Goal: Task Accomplishment & Management: Manage account settings

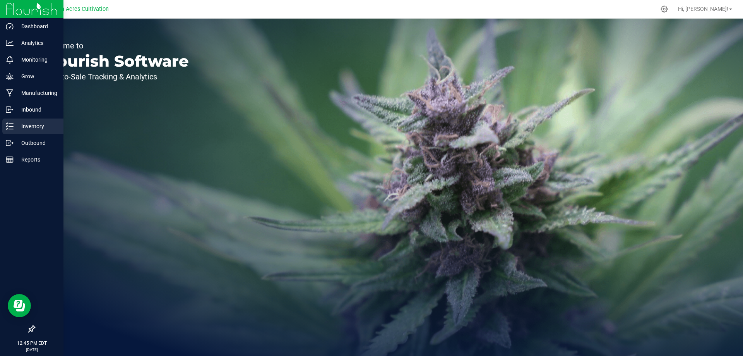
click at [5, 124] on div "Inventory" at bounding box center [32, 125] width 61 height 15
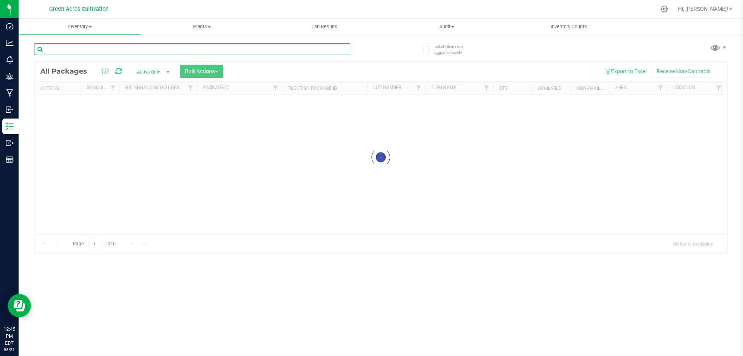
click at [101, 50] on input "text" at bounding box center [192, 49] width 316 height 12
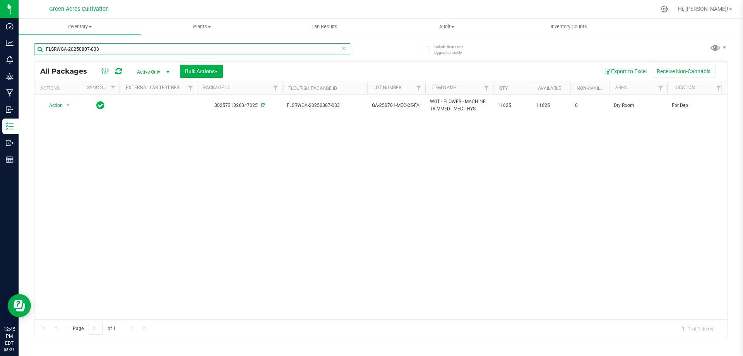
type input "FLSRWGA-20250807-033"
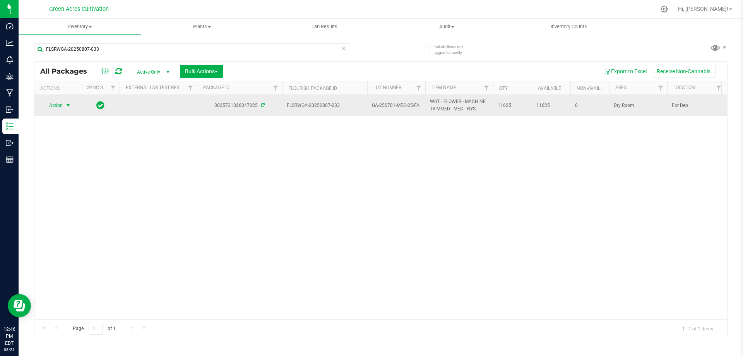
click at [68, 104] on span "select" at bounding box center [68, 105] width 6 height 6
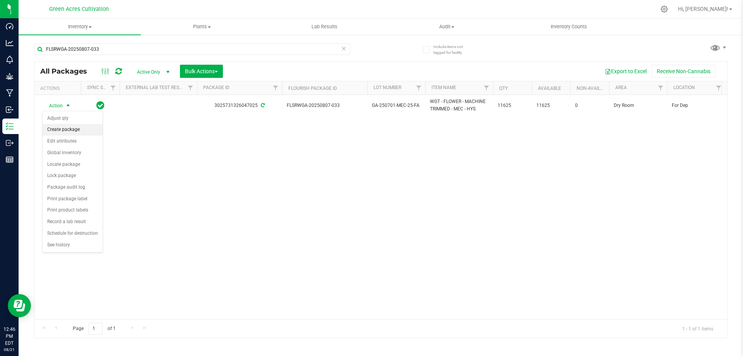
click at [66, 130] on li "Create package" at bounding box center [73, 130] width 60 height 12
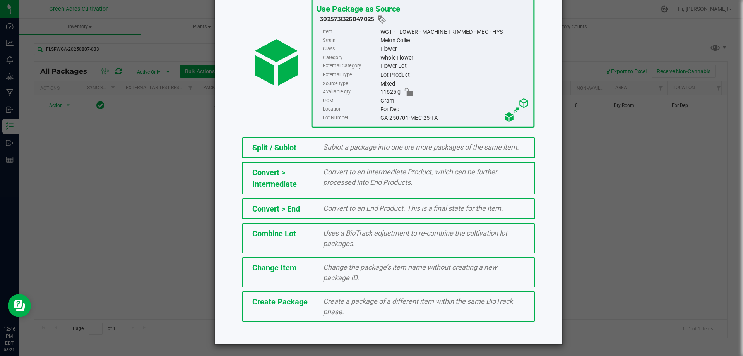
scroll to position [56, 0]
click at [356, 300] on span "Create a package of a different item within the same BioTrack phase." at bounding box center [418, 305] width 190 height 19
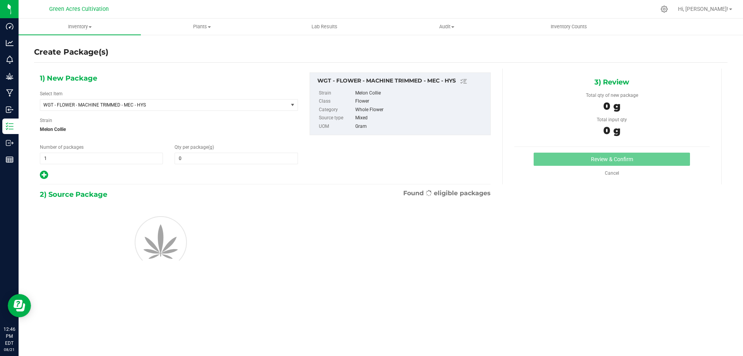
type input "0.0000"
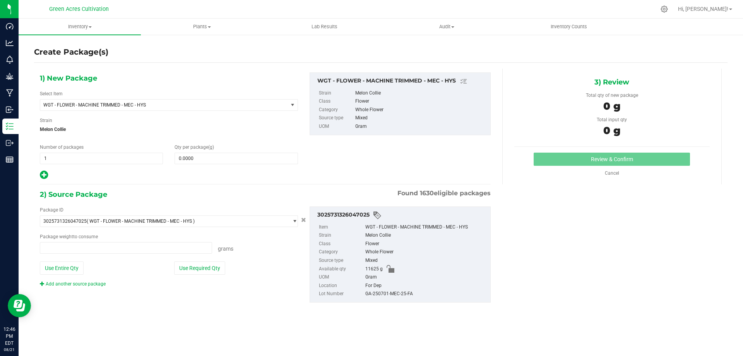
type input "0.0000 g"
click at [182, 158] on span at bounding box center [235, 158] width 123 height 12
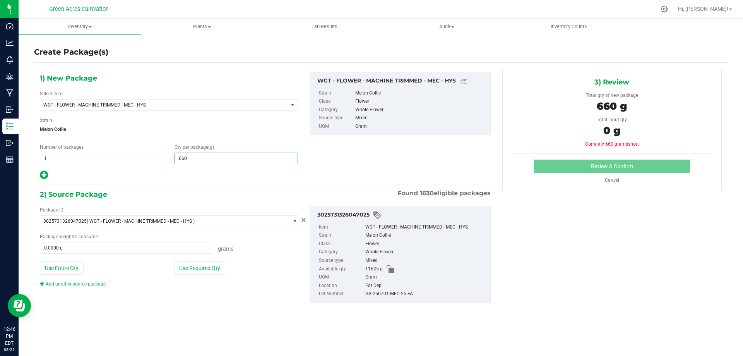
type input "6605"
type input "6,605.0000"
click at [195, 177] on div at bounding box center [169, 175] width 258 height 10
click at [129, 104] on span "WGT - FLOWER - MACHINE TRIMMED - MEC - HYS" at bounding box center [159, 104] width 232 height 5
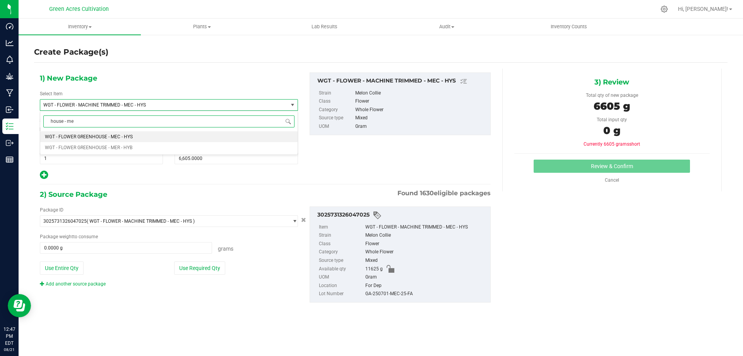
type input "house - mec"
click at [116, 137] on span "WGT - FLOWER GREENHOUSE - MEC - HYS" at bounding box center [89, 136] width 88 height 5
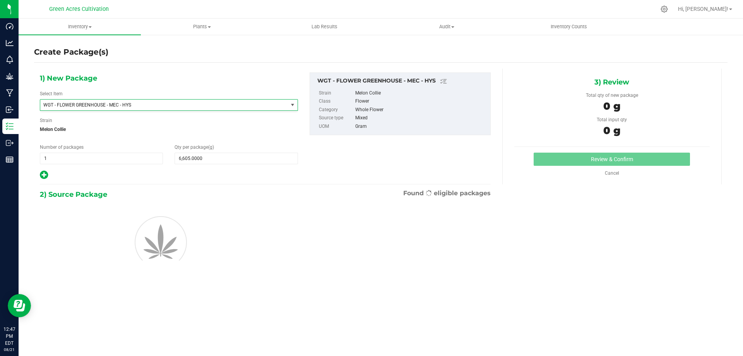
type input "0.0000"
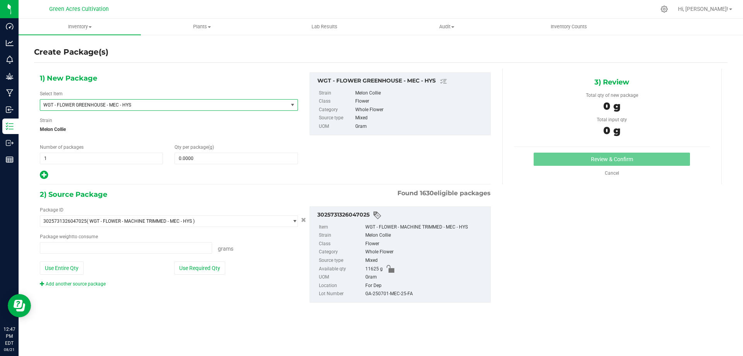
type input "0.0000 g"
click at [202, 159] on span at bounding box center [235, 158] width 123 height 12
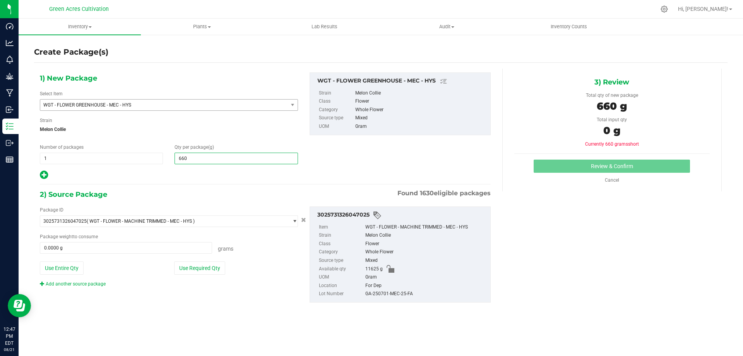
type input "6605"
type input "6,605.0000"
click at [201, 169] on div "1) New Package Select Item WGT - FLOWER GREENHOUSE - MEC - HYS WGT - FLOWER GRE…" at bounding box center [169, 126] width 270 height 108
click at [390, 293] on div "GA-250701-MEC-25-FA" at bounding box center [425, 293] width 121 height 9
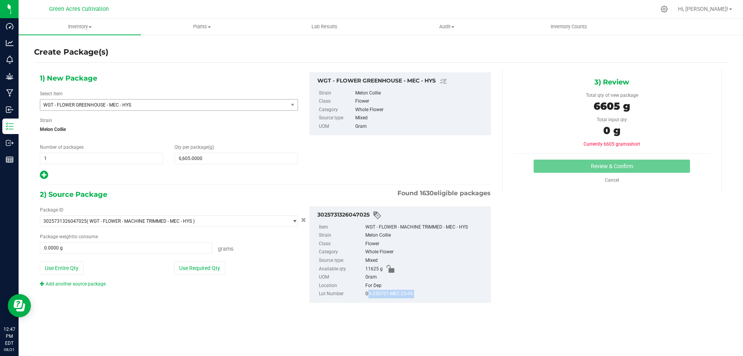
drag, startPoint x: 390, startPoint y: 293, endPoint x: 390, endPoint y: 298, distance: 5.0
click at [390, 297] on div "GA-250701-MEC-25-FA" at bounding box center [425, 293] width 121 height 9
copy div "GA-250701-MEC-25-FA"
click at [193, 266] on button "Use Required Qty" at bounding box center [199, 267] width 51 height 13
type input "6605.0000 g"
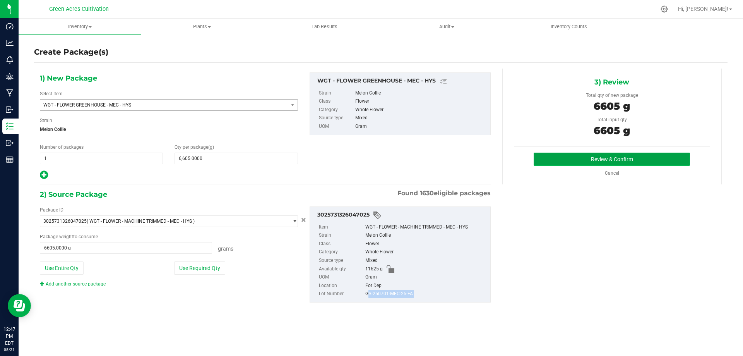
click at [638, 159] on button "Review & Confirm" at bounding box center [611, 158] width 156 height 13
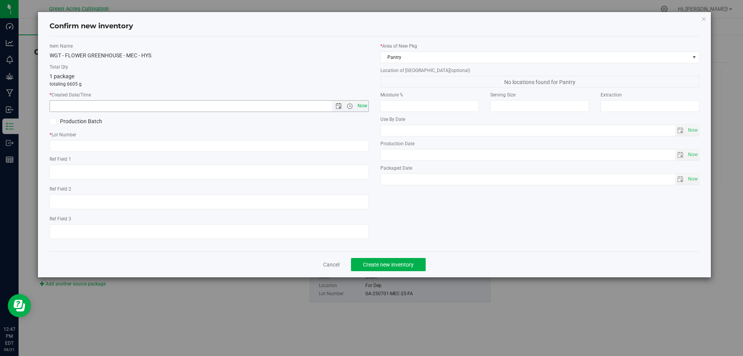
click at [364, 106] on span "Now" at bounding box center [362, 105] width 13 height 11
type input "8/21/2025 12:47 PM"
click at [198, 145] on input "text" at bounding box center [209, 146] width 319 height 12
paste input "GA-250701-MEC-25-FA"
type input "GA-250701-MEC-25-FA"
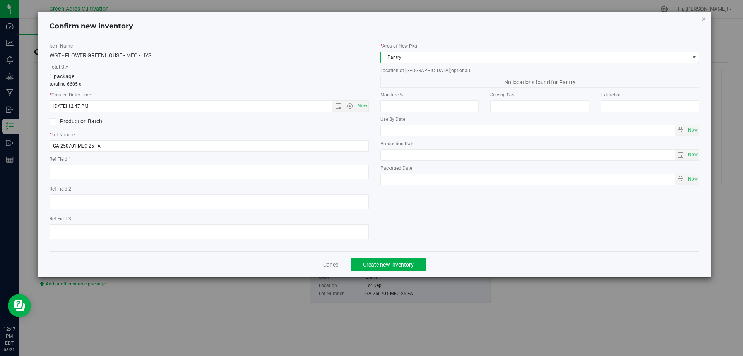
click at [396, 53] on span "Pantry" at bounding box center [535, 57] width 309 height 11
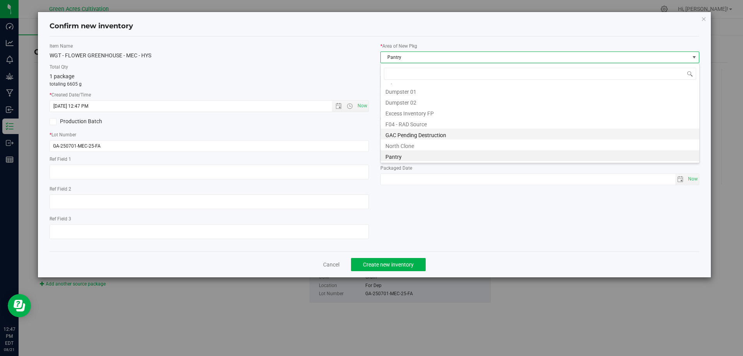
scroll to position [0, 0]
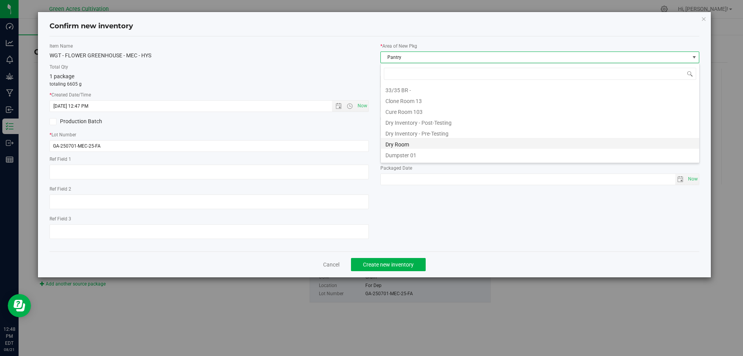
click at [410, 140] on li "Dry Room" at bounding box center [540, 143] width 318 height 11
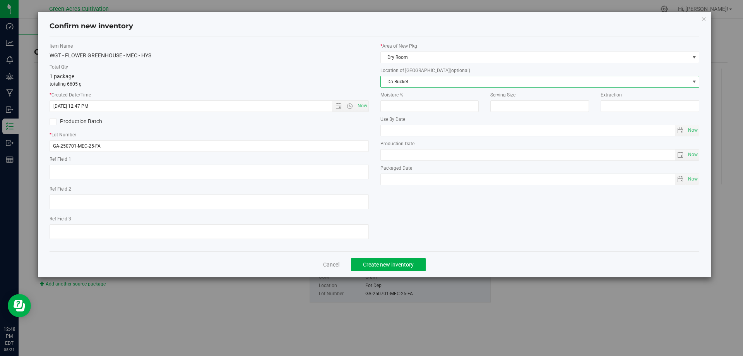
click at [405, 82] on span "Da Bucket" at bounding box center [535, 81] width 309 height 11
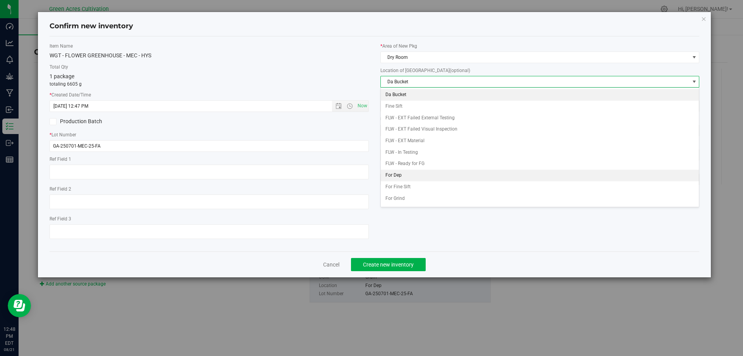
click at [425, 178] on li "For Dep" at bounding box center [540, 175] width 318 height 12
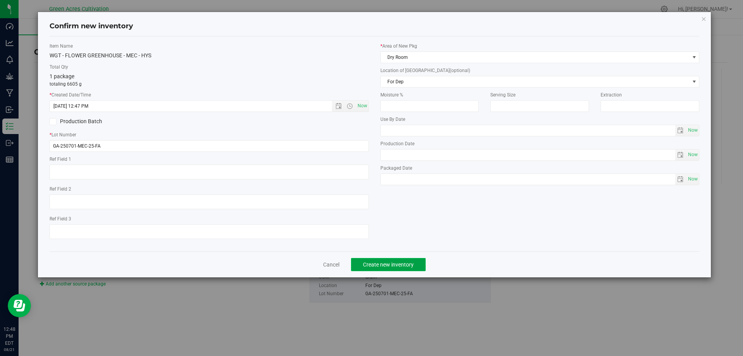
click at [387, 264] on span "Create new inventory" at bounding box center [388, 264] width 51 height 6
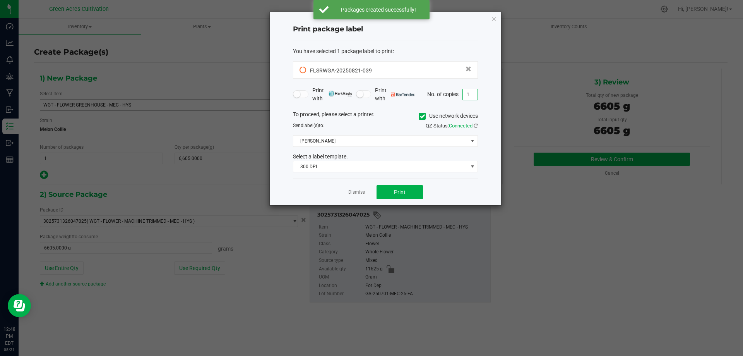
click at [471, 92] on input "1" at bounding box center [470, 94] width 15 height 11
type input "2"
click at [421, 116] on icon at bounding box center [422, 116] width 5 height 0
click at [0, 0] on input "Use network devices" at bounding box center [0, 0] width 0 height 0
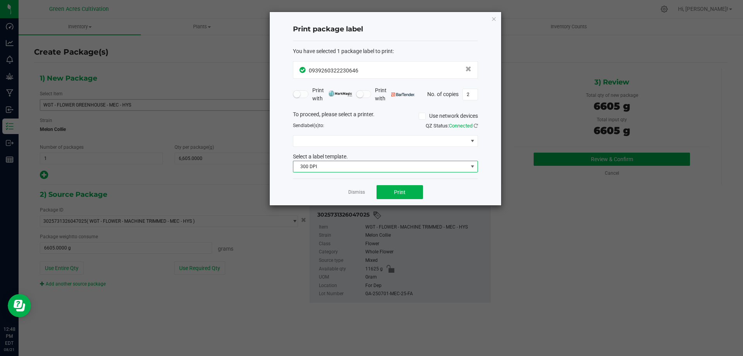
click at [321, 166] on span "300 DPI" at bounding box center [380, 166] width 174 height 11
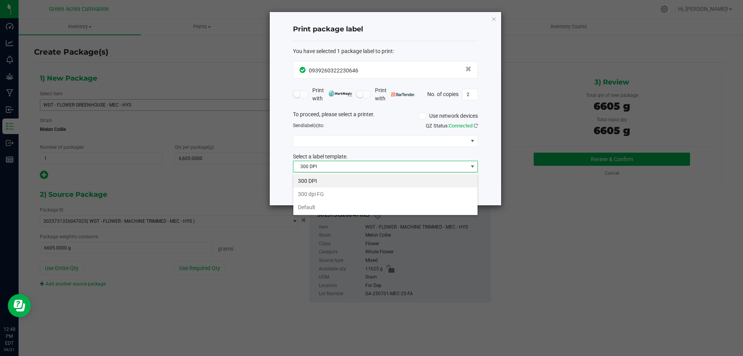
scroll to position [12, 185]
click at [307, 208] on li "Default" at bounding box center [385, 206] width 184 height 13
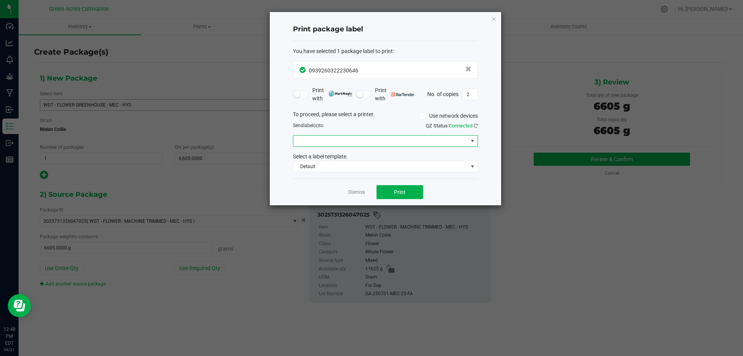
click at [304, 138] on span at bounding box center [380, 140] width 174 height 11
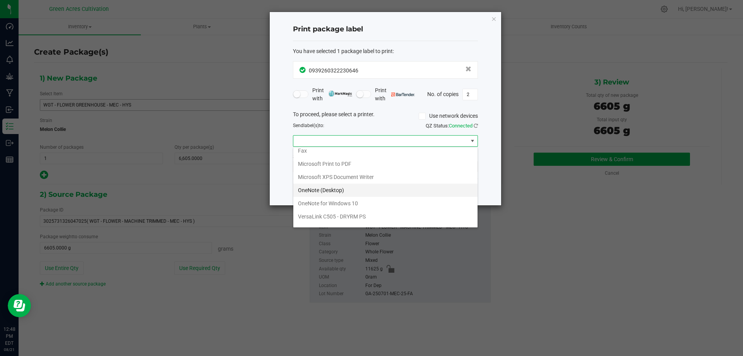
scroll to position [28, 0]
click at [302, 221] on ZPL "ZDesigner ZD420-203dpi ZPL" at bounding box center [385, 219] width 184 height 13
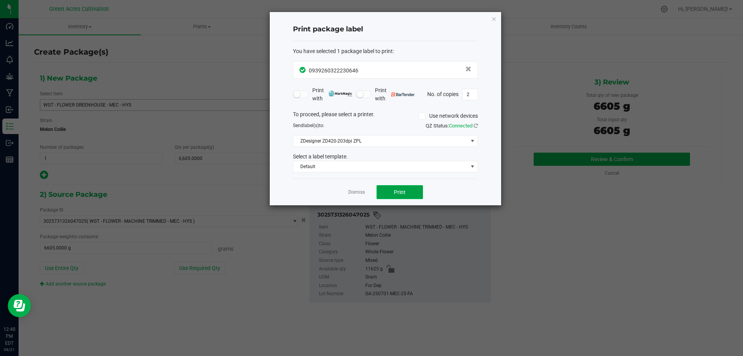
click at [393, 188] on button "Print" at bounding box center [399, 192] width 46 height 14
click at [392, 187] on div at bounding box center [385, 108] width 231 height 193
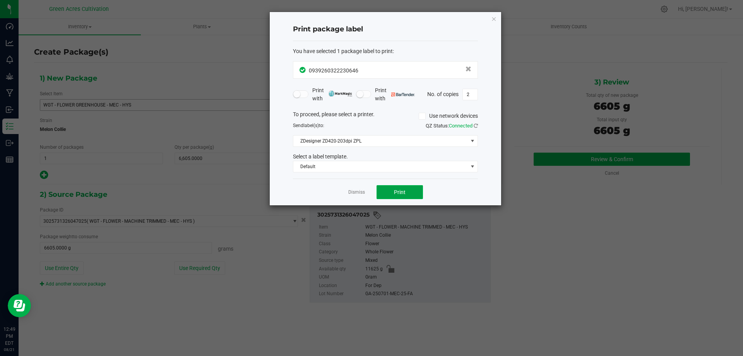
click at [400, 191] on span "Print" at bounding box center [400, 192] width 12 height 6
click at [400, 191] on div at bounding box center [385, 108] width 231 height 193
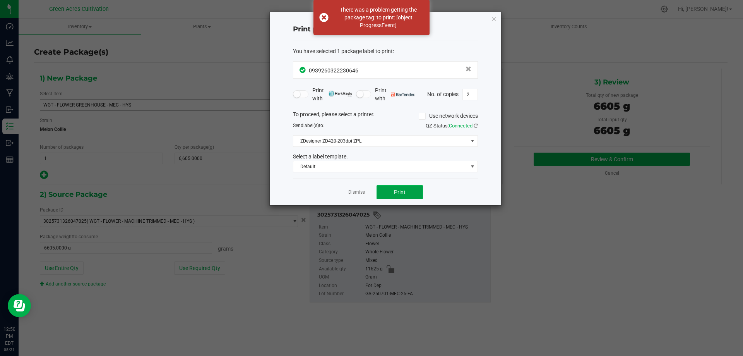
click at [404, 194] on span "Print" at bounding box center [400, 192] width 12 height 6
click at [404, 194] on div at bounding box center [385, 108] width 231 height 193
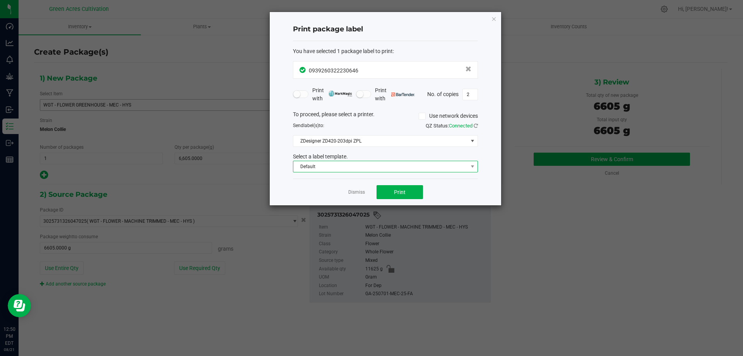
click at [323, 162] on span "Default" at bounding box center [380, 166] width 174 height 11
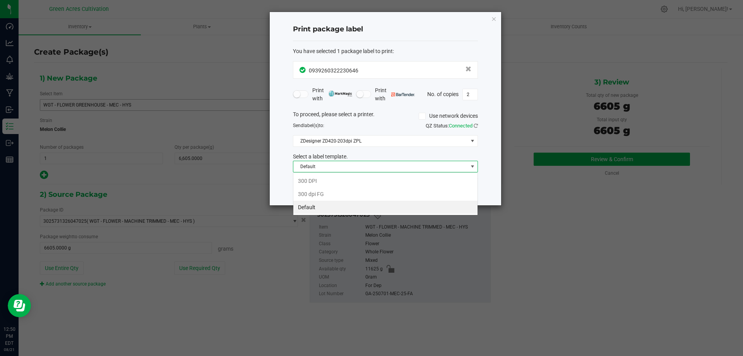
scroll to position [12, 185]
click at [307, 207] on li "Default" at bounding box center [385, 206] width 184 height 13
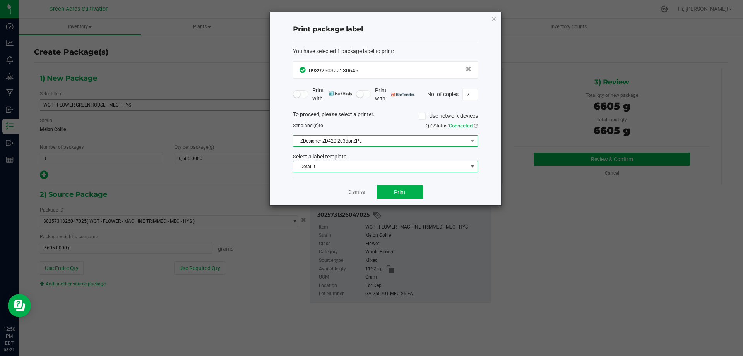
click at [312, 142] on span "ZDesigner ZD420-203dpi ZPL" at bounding box center [380, 140] width 174 height 11
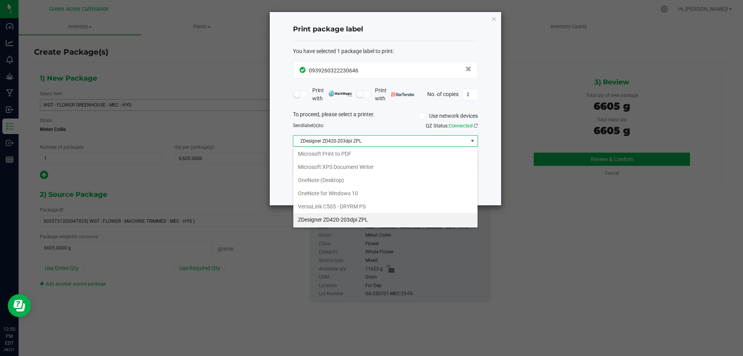
click at [309, 228] on ngb-modal-window "Print package label You have selected 1 package label to print : 09392603222306…" at bounding box center [371, 178] width 743 height 356
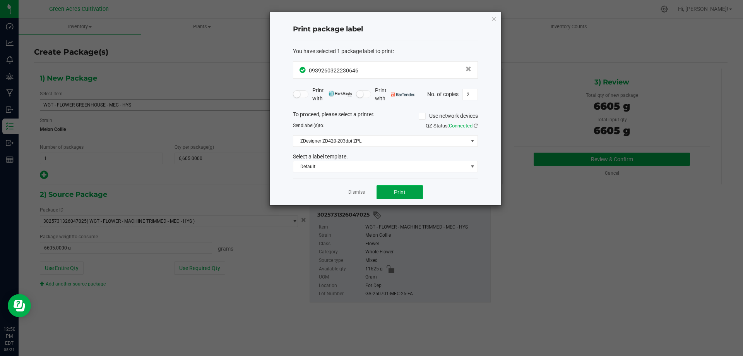
click at [392, 199] on button "Print" at bounding box center [399, 192] width 46 height 14
click at [573, 247] on ngb-modal-window "Print package label You have selected 1 package label to print : 09392603222306…" at bounding box center [371, 178] width 743 height 356
click at [356, 191] on link "Dismiss" at bounding box center [356, 192] width 17 height 7
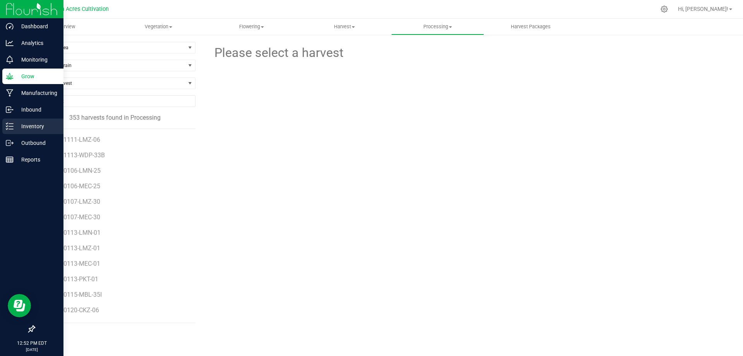
click at [6, 130] on icon at bounding box center [10, 126] width 8 height 8
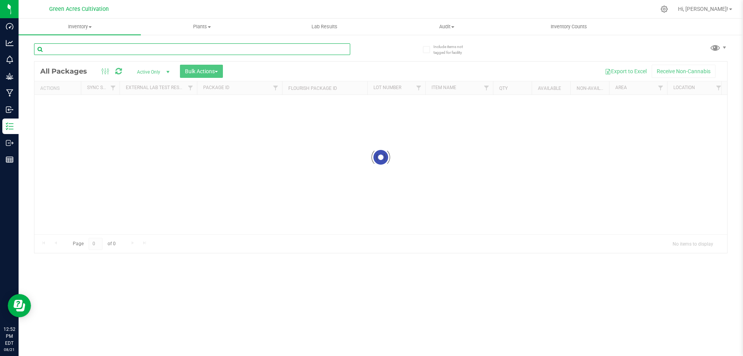
click at [96, 49] on input "text" at bounding box center [192, 49] width 316 height 12
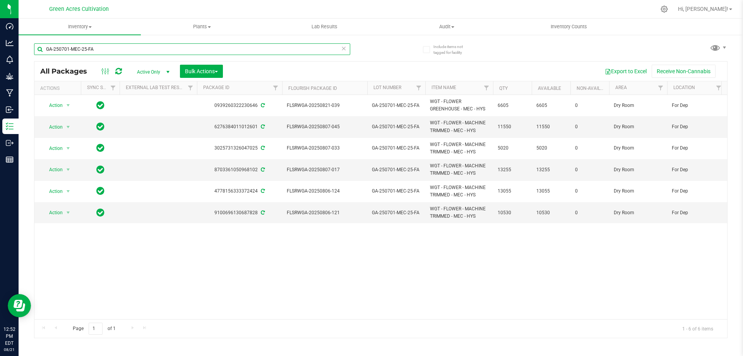
click at [78, 46] on input "GA-250701-MEC-25-FA" at bounding box center [192, 49] width 316 height 12
click at [82, 48] on input "GA-250701-MEC-25-FA" at bounding box center [192, 49] width 316 height 12
click at [69, 48] on input "GA-250701-MEC-25-FA" at bounding box center [192, 49] width 316 height 12
click at [107, 49] on input "GA-250701-MEC-25-FA" at bounding box center [192, 49] width 316 height 12
type input "G"
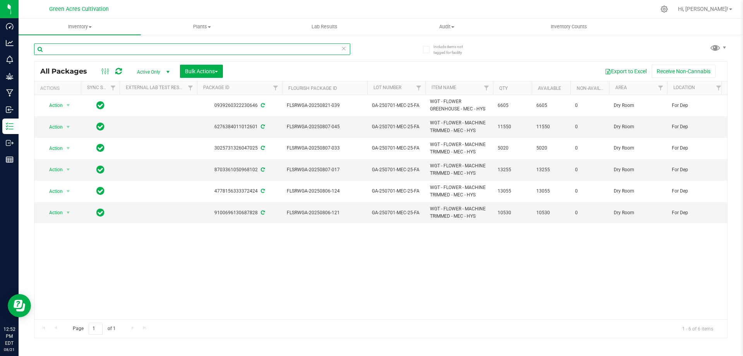
paste input "FLSRWGA-20250807-033"
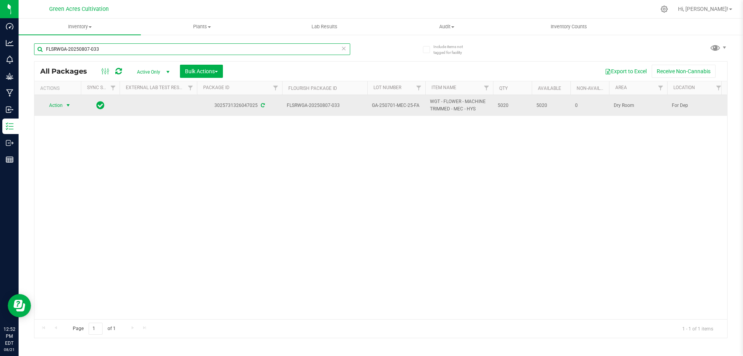
type input "FLSRWGA-20250807-033"
click at [67, 105] on span "select" at bounding box center [68, 105] width 6 height 6
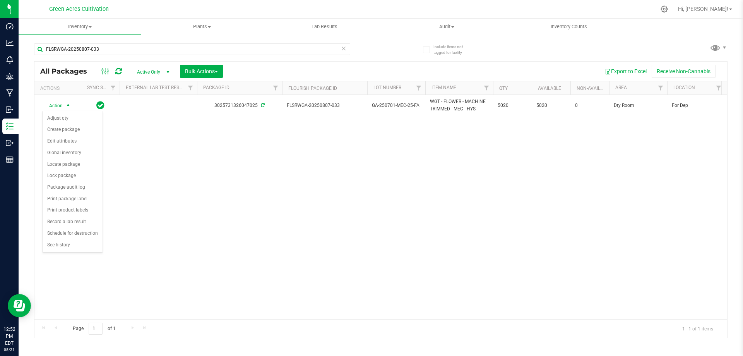
click at [162, 181] on div "Action Action Adjust qty Create package Edit attributes Global inventory Locate…" at bounding box center [380, 207] width 692 height 224
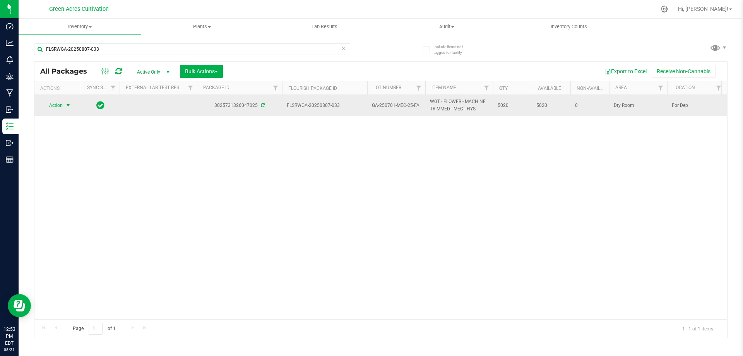
click at [65, 106] on span "select" at bounding box center [68, 105] width 6 height 6
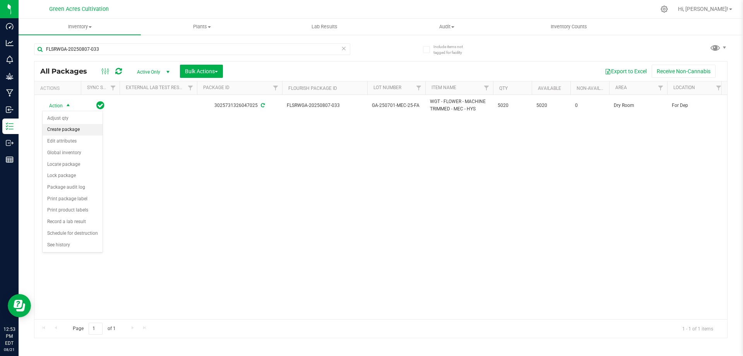
click at [69, 129] on li "Create package" at bounding box center [73, 130] width 60 height 12
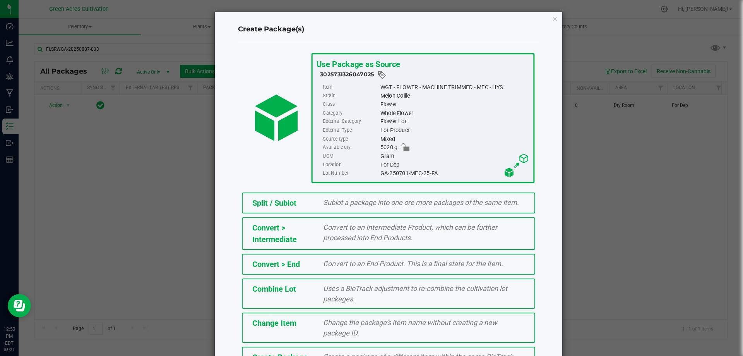
scroll to position [56, 0]
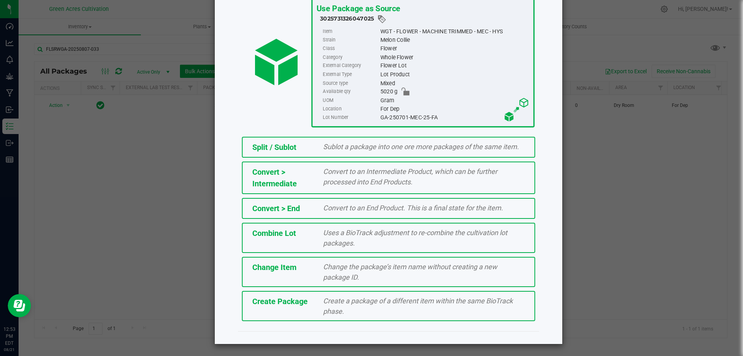
click at [306, 303] on div "Create Package" at bounding box center [281, 301] width 71 height 12
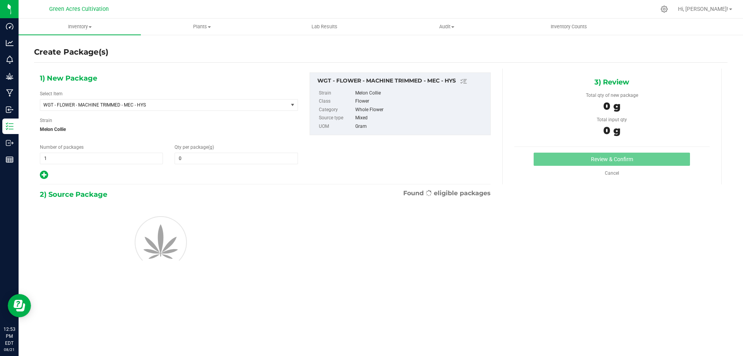
type input "0.0000"
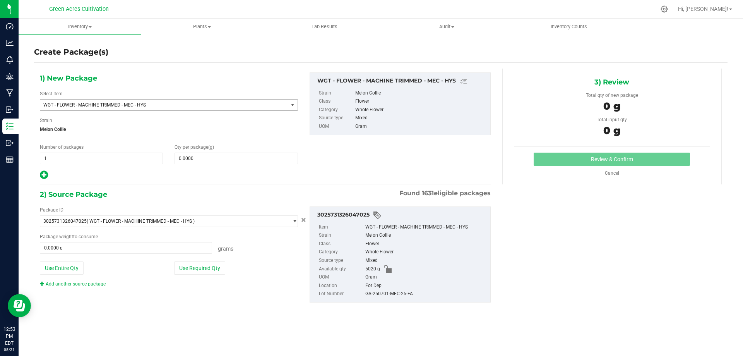
click at [292, 102] on span "select" at bounding box center [292, 105] width 6 height 6
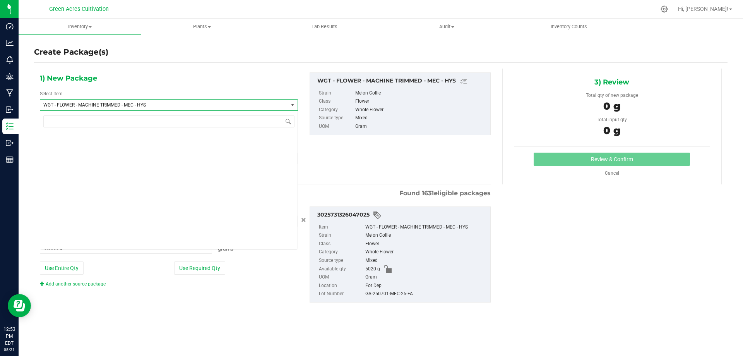
scroll to position [156650, 0]
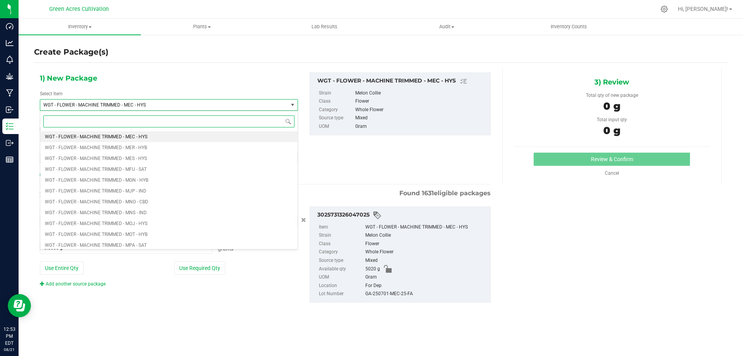
click at [159, 121] on input at bounding box center [168, 121] width 251 height 12
click at [167, 84] on div "1) New Package Select Item WGT - FLOWER - MACHINE TRIMMED - MEC - HYS WGT - FLO…" at bounding box center [169, 126] width 270 height 108
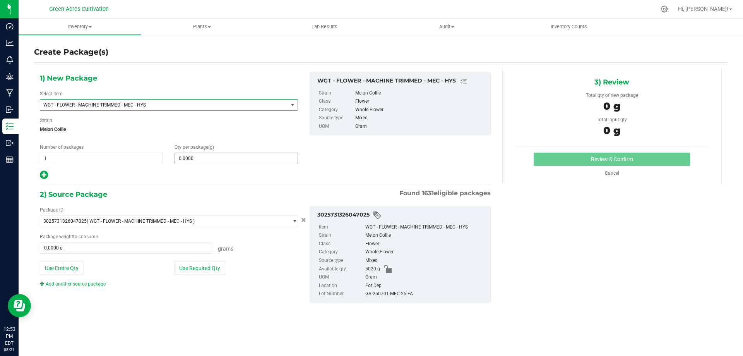
click at [203, 160] on input "0.0000" at bounding box center [236, 158] width 122 height 11
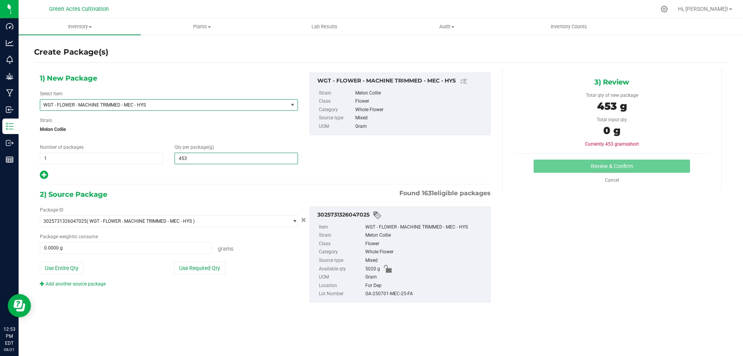
type input "4530"
type input "4,530.0000"
click at [206, 177] on div at bounding box center [169, 175] width 258 height 10
click at [204, 268] on button "Use Required Qty" at bounding box center [199, 267] width 51 height 13
type input "4530.0000 g"
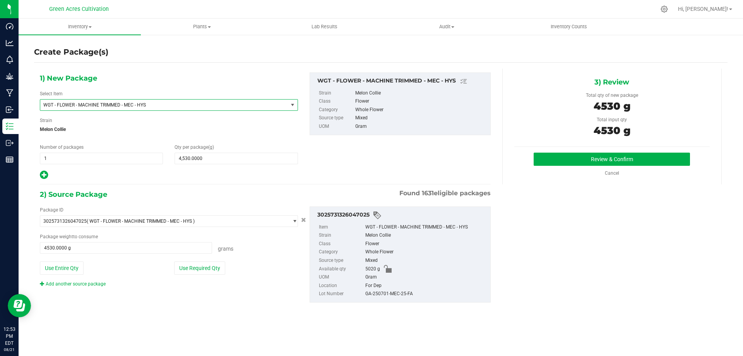
drag, startPoint x: 398, startPoint y: 287, endPoint x: 395, endPoint y: 293, distance: 6.4
click at [395, 293] on ul "Item WGT - FLOWER - MACHINE TRIMMED - MEC - HYS Strain Melon Collie Class Flowe…" at bounding box center [400, 259] width 173 height 78
click at [395, 293] on div "GA-250701-MEC-25-FA" at bounding box center [425, 293] width 121 height 9
click at [396, 292] on div "GA-250701-MEC-25-FA" at bounding box center [425, 293] width 121 height 9
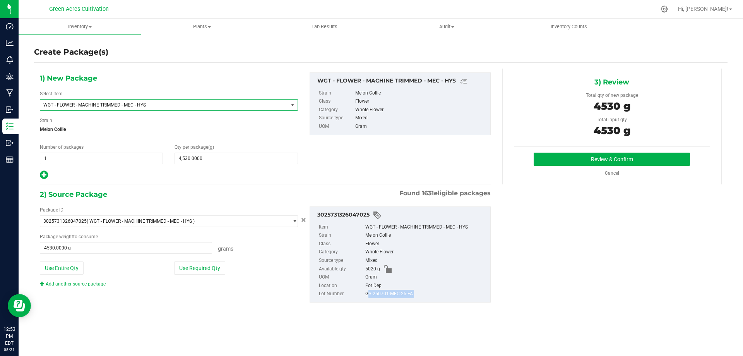
click at [396, 291] on div "GA-250701-MEC-25-FA" at bounding box center [425, 293] width 121 height 9
copy div "GA-250701-MEC-25-FA"
click at [613, 158] on button "Review & Confirm" at bounding box center [611, 158] width 156 height 13
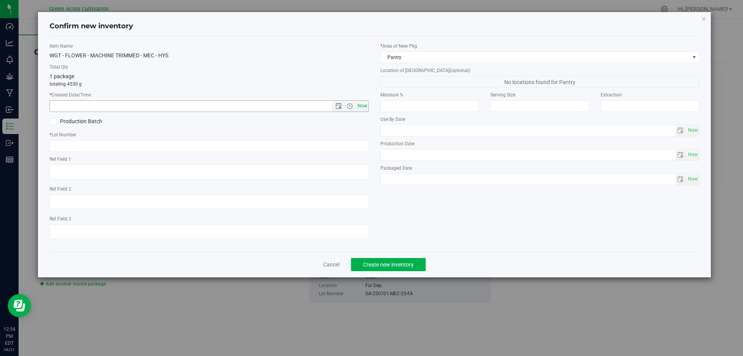
click at [356, 103] on span "Now" at bounding box center [362, 105] width 13 height 11
type input "8/21/2025 12:54 PM"
click at [82, 149] on input "text" at bounding box center [209, 146] width 319 height 12
paste input "GA-250701-MEC-25-FA"
type input "GA-250701-MEC-25-FA"
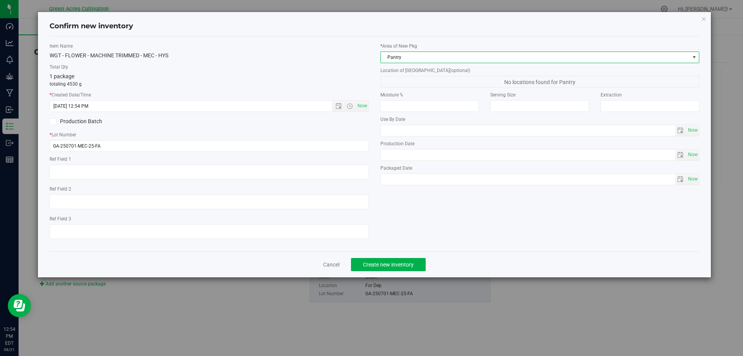
click at [401, 56] on span "Pantry" at bounding box center [535, 57] width 309 height 11
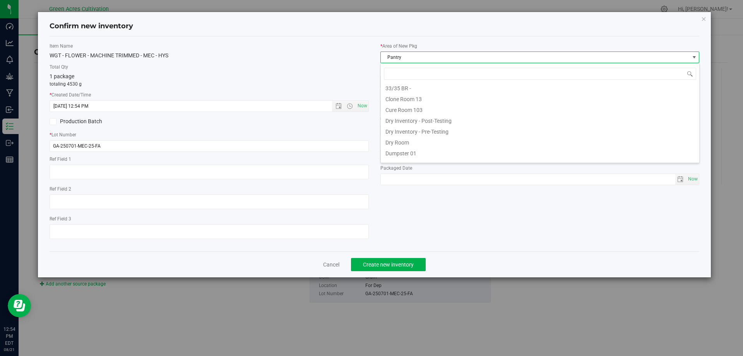
scroll to position [0, 0]
click at [413, 142] on li "Dry Room" at bounding box center [540, 143] width 318 height 11
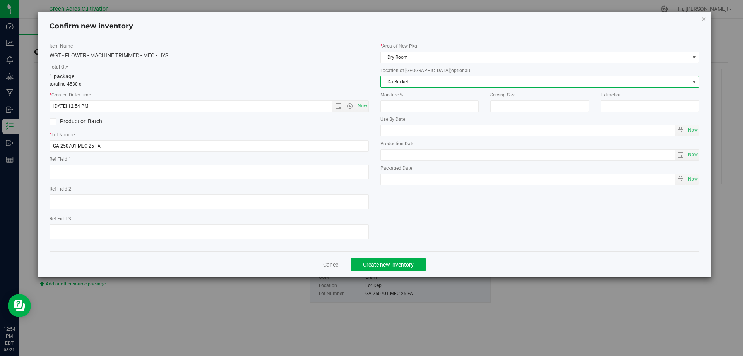
click at [406, 79] on span "Da Bucket" at bounding box center [535, 81] width 309 height 11
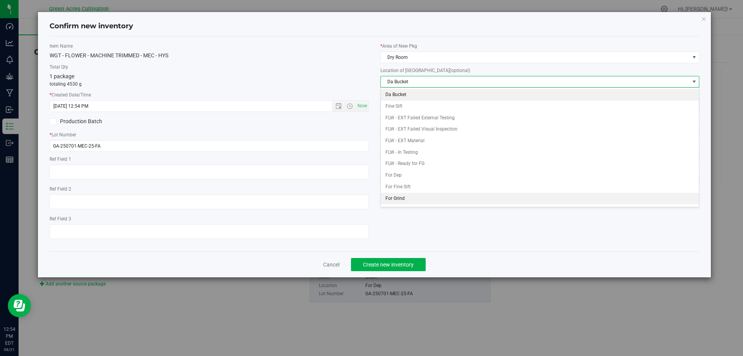
click at [414, 199] on li "For Grind" at bounding box center [540, 199] width 318 height 12
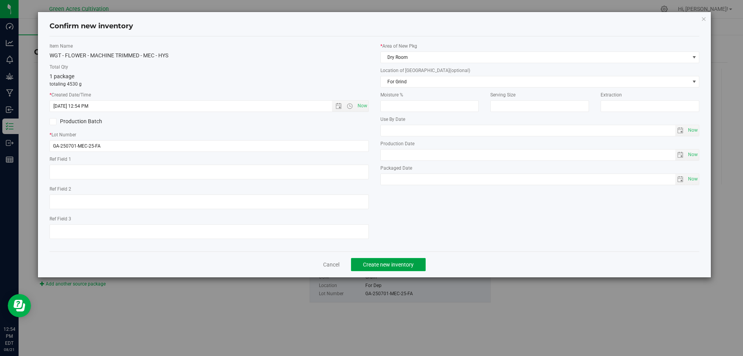
click at [395, 261] on span "Create new inventory" at bounding box center [388, 264] width 51 height 6
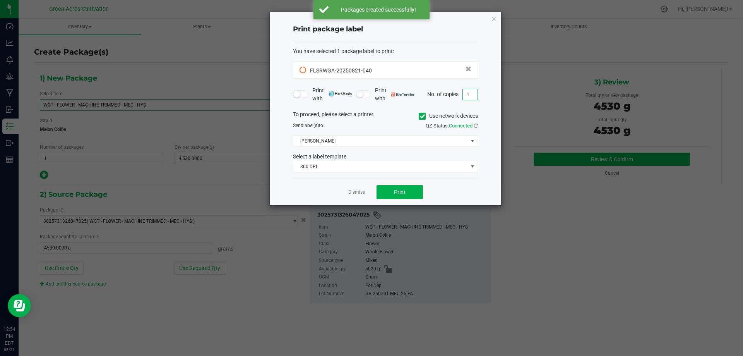
click at [468, 96] on input "1" at bounding box center [470, 94] width 15 height 11
type input "2"
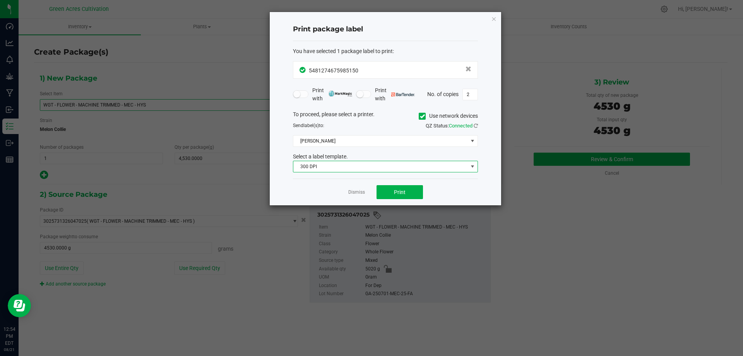
click at [325, 168] on span "300 DPI" at bounding box center [380, 166] width 174 height 11
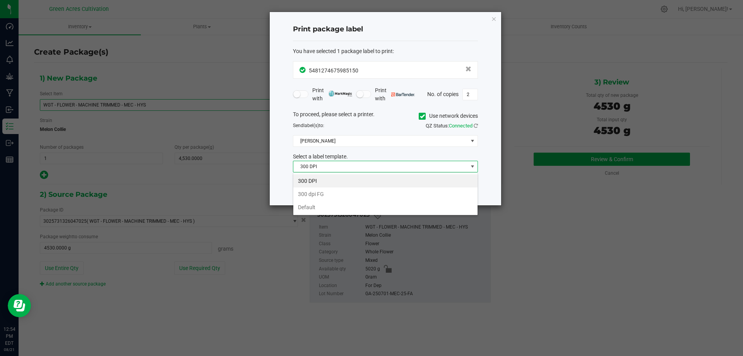
scroll to position [12, 185]
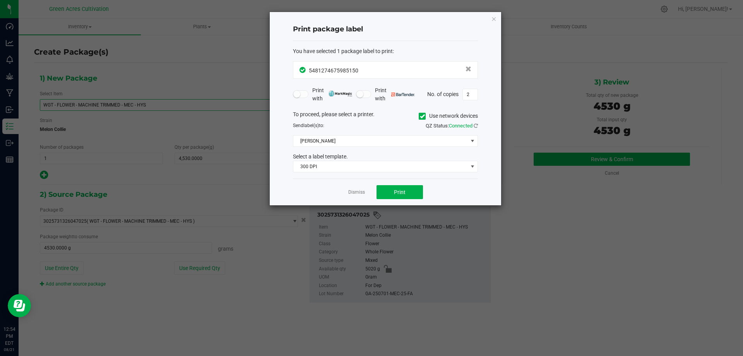
click at [421, 112] on label "Use network devices" at bounding box center [448, 116] width 59 height 8
click at [0, 0] on input "Use network devices" at bounding box center [0, 0] width 0 height 0
click at [327, 169] on span "300 DPI" at bounding box center [380, 166] width 174 height 11
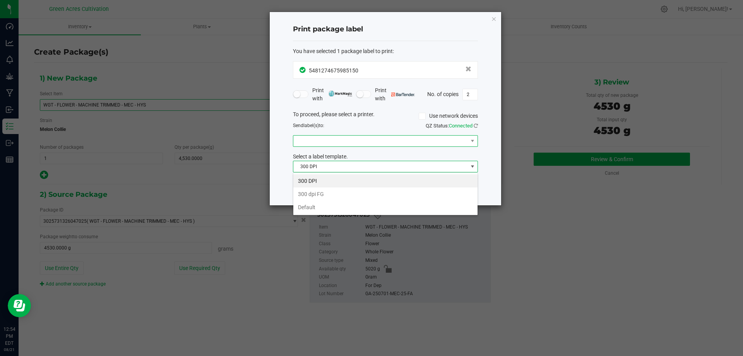
click at [321, 145] on span at bounding box center [380, 140] width 174 height 11
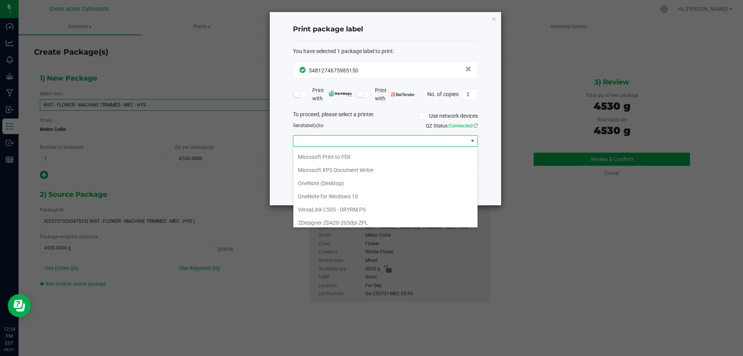
scroll to position [28, 0]
click at [315, 220] on ZPL "ZDesigner ZD420-203dpi ZPL" at bounding box center [385, 219] width 184 height 13
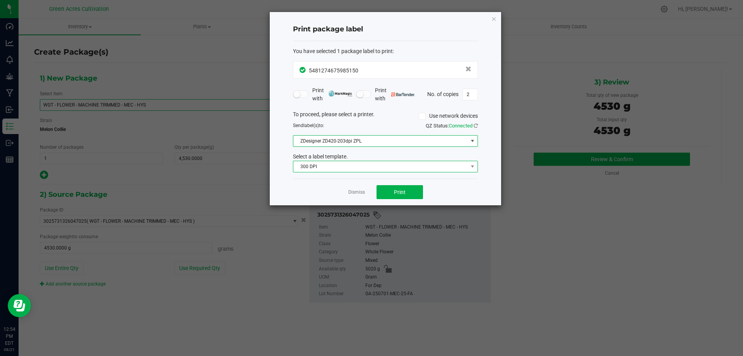
click at [312, 166] on span "300 DPI" at bounding box center [380, 166] width 174 height 11
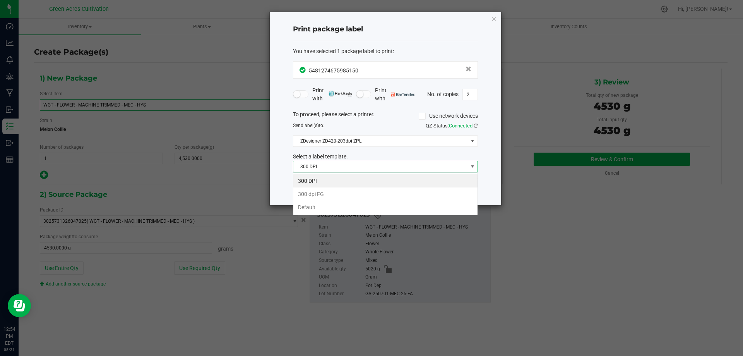
scroll to position [12, 185]
click at [308, 204] on li "Default" at bounding box center [385, 206] width 184 height 13
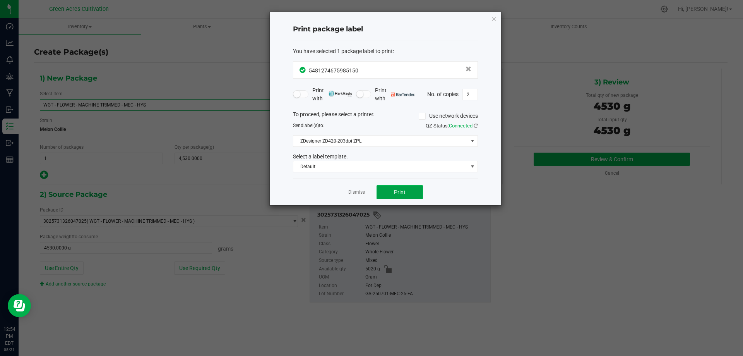
click at [395, 190] on span "Print" at bounding box center [400, 192] width 12 height 6
click at [353, 191] on link "Dismiss" at bounding box center [356, 192] width 17 height 7
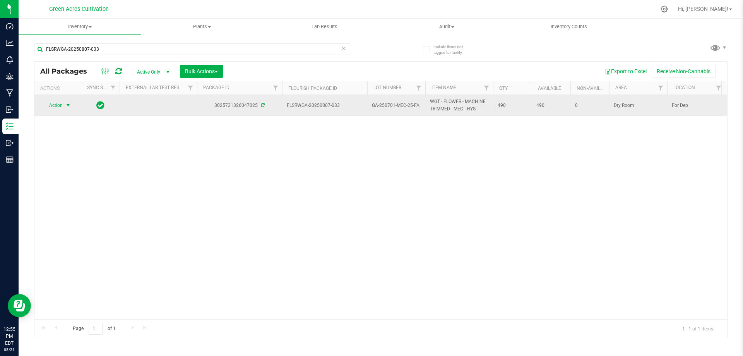
click at [50, 105] on span "Action" at bounding box center [52, 105] width 21 height 11
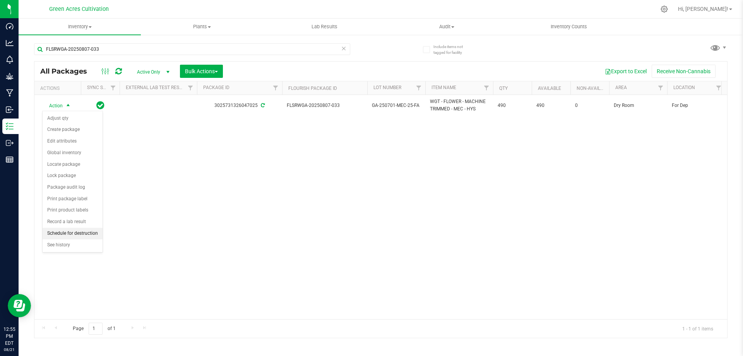
click at [96, 235] on li "Schedule for destruction" at bounding box center [73, 233] width 60 height 12
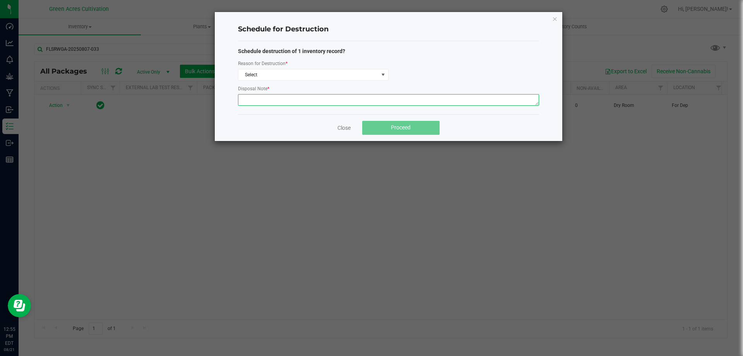
click at [245, 98] on textarea at bounding box center [388, 100] width 301 height 12
type textarea "post qc"
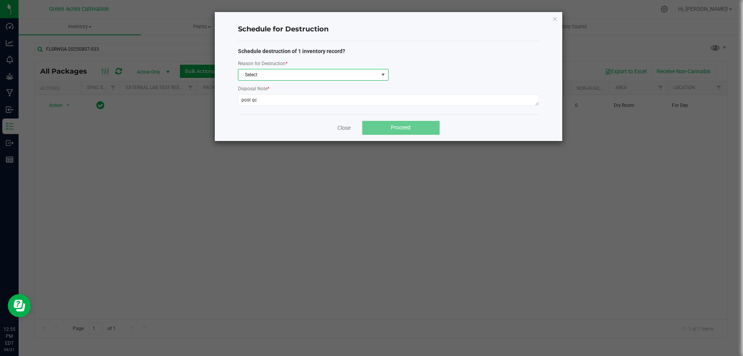
click at [335, 74] on span "Select" at bounding box center [308, 74] width 140 height 11
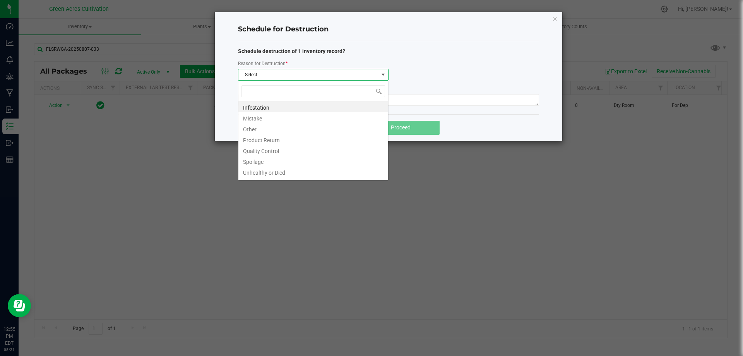
scroll to position [12, 150]
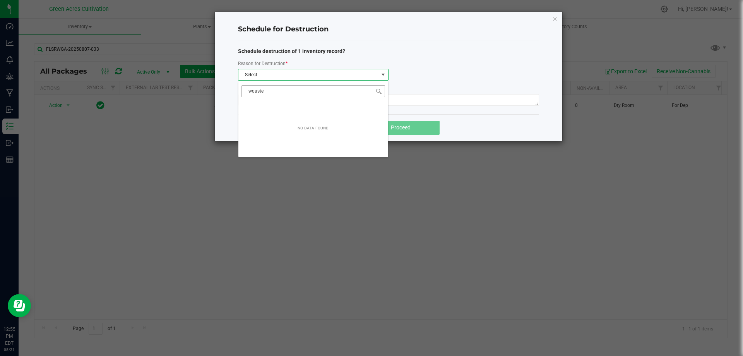
click at [253, 90] on input "wqaste" at bounding box center [313, 91] width 144 height 12
type input "waste"
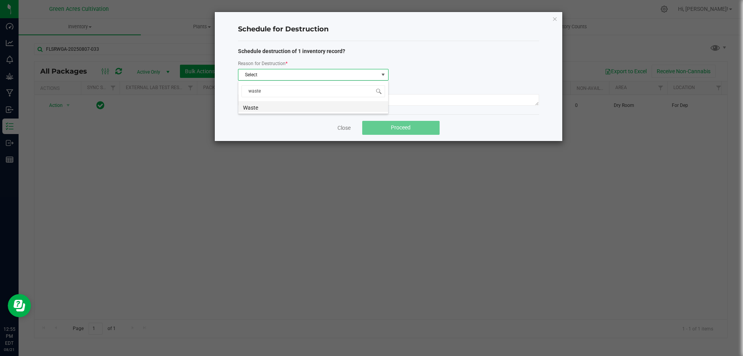
click at [275, 108] on li "Waste" at bounding box center [313, 106] width 150 height 11
click at [398, 126] on span "Proceed" at bounding box center [401, 127] width 20 height 6
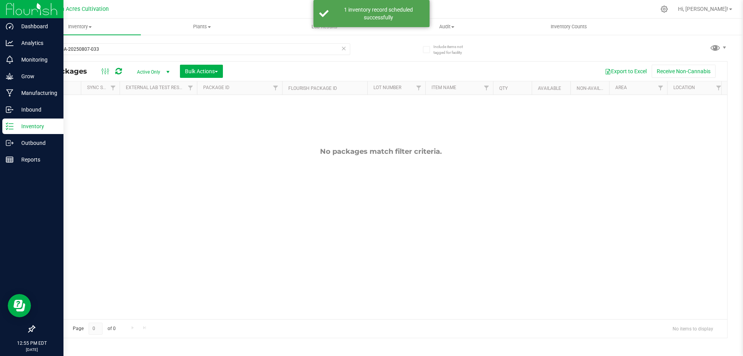
click at [11, 123] on icon at bounding box center [10, 126] width 8 height 8
click at [15, 123] on p "Inventory" at bounding box center [37, 125] width 46 height 9
click at [13, 123] on icon at bounding box center [10, 126] width 8 height 8
click at [26, 126] on p "Inventory" at bounding box center [37, 125] width 46 height 9
click at [30, 130] on p "Inventory" at bounding box center [37, 125] width 46 height 9
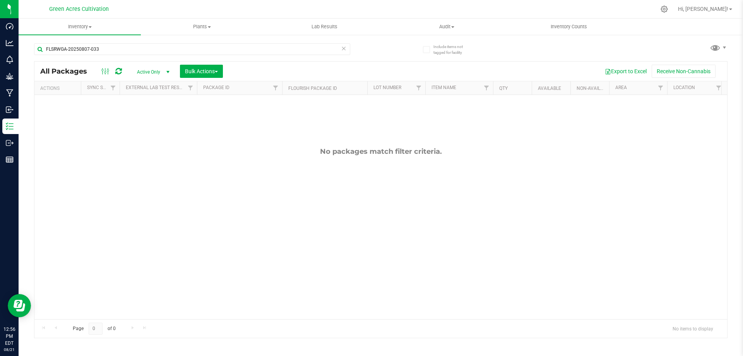
click at [81, 63] on div "All Packages Active Only Active Only Lab Samples Locked All External Internal B…" at bounding box center [380, 71] width 692 height 19
click at [77, 53] on input "FLSRWGA-20250807-033" at bounding box center [192, 49] width 316 height 12
click at [59, 47] on input "FLSRWGA-20250807-033" at bounding box center [192, 49] width 316 height 12
click at [60, 50] on input "FLSRWGA-20250807-033" at bounding box center [192, 49] width 316 height 12
click at [55, 48] on input "FLSRWGA-20250807-033" at bounding box center [192, 49] width 316 height 12
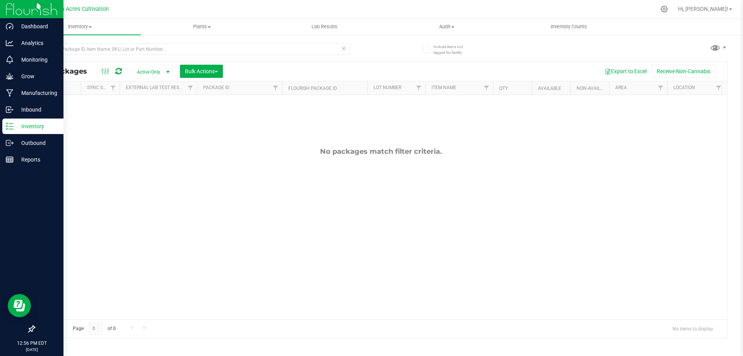
click at [19, 133] on div "Inventory" at bounding box center [32, 125] width 61 height 15
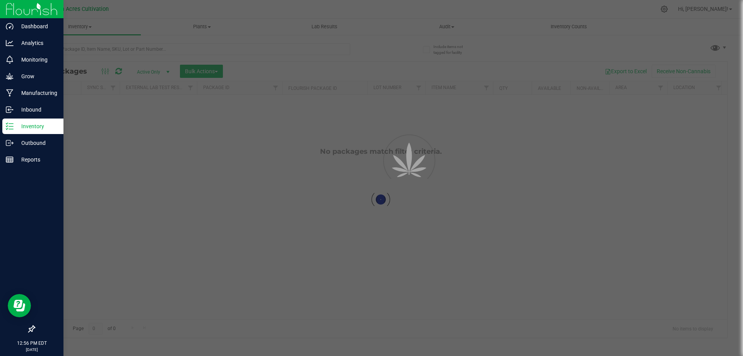
click at [24, 126] on p "Inventory" at bounding box center [37, 125] width 46 height 9
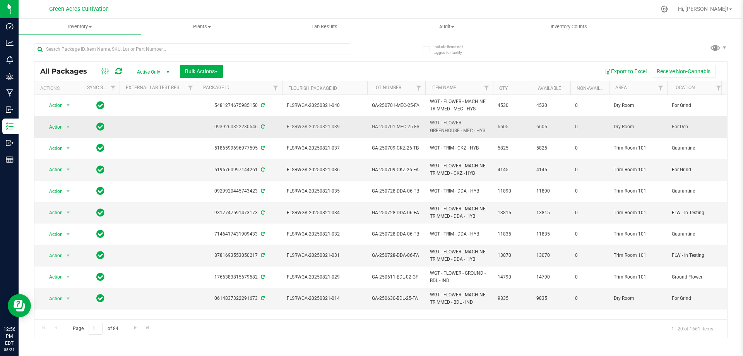
click at [39, 128] on div "Action Action Adjust qty Create package Edit attributes Global inventory Locate…" at bounding box center [57, 126] width 37 height 11
click at [44, 125] on span "Action" at bounding box center [52, 126] width 21 height 11
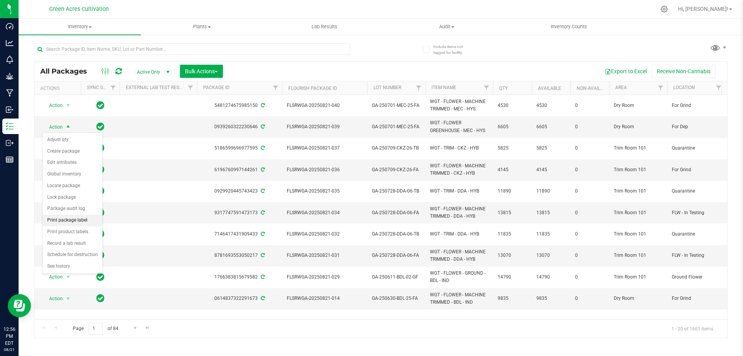
click at [72, 222] on li "Print package label" at bounding box center [73, 220] width 60 height 12
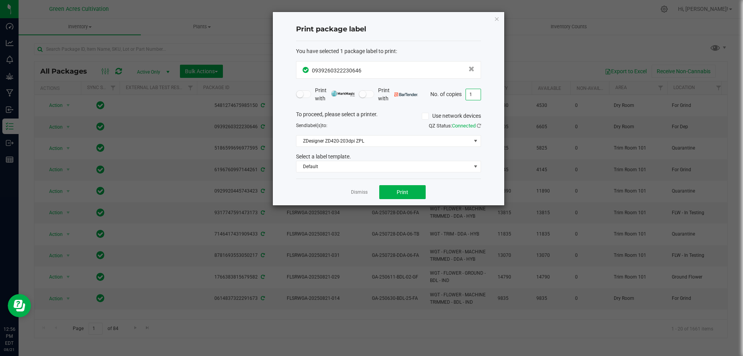
drag, startPoint x: 474, startPoint y: 93, endPoint x: 469, endPoint y: 94, distance: 5.0
click at [474, 93] on input "1" at bounding box center [473, 94] width 15 height 11
type input "2"
click at [331, 166] on span "Default" at bounding box center [383, 166] width 174 height 11
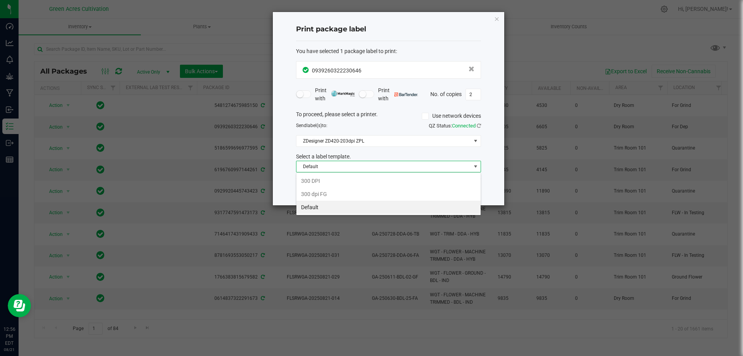
scroll to position [12, 185]
click at [322, 207] on li "Default" at bounding box center [388, 206] width 184 height 13
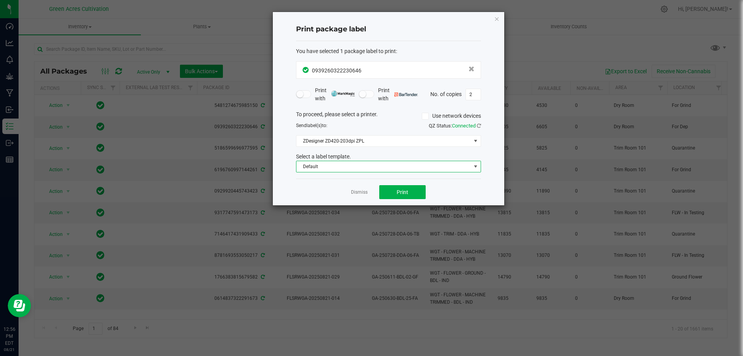
click at [328, 170] on span "Default" at bounding box center [383, 166] width 174 height 11
click at [387, 148] on div "To proceed, please select a printer. Use network devices Send label(s) to: QZ S…" at bounding box center [388, 141] width 185 height 62
click at [409, 190] on button "Print" at bounding box center [402, 192] width 46 height 14
click at [368, 192] on div "Dismiss Print" at bounding box center [388, 191] width 185 height 27
click at [361, 191] on link "Dismiss" at bounding box center [359, 192] width 17 height 7
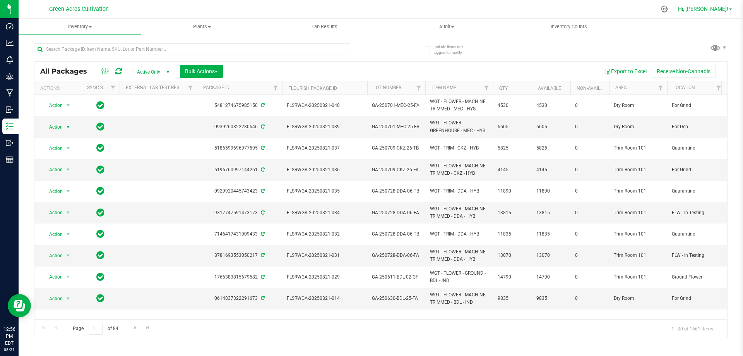
click at [709, 12] on span "Hi, [PERSON_NAME]!" at bounding box center [703, 9] width 50 height 6
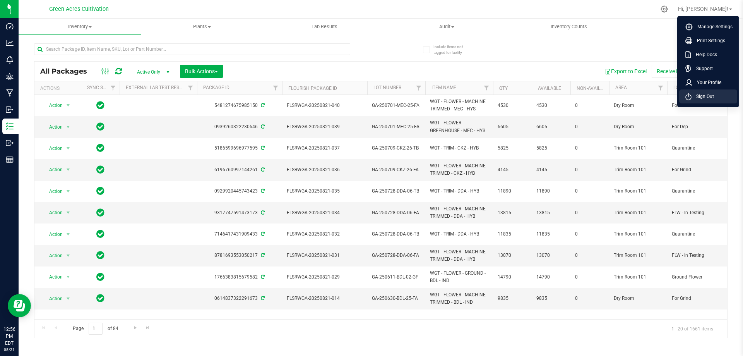
click at [711, 102] on li "Sign Out" at bounding box center [708, 96] width 58 height 14
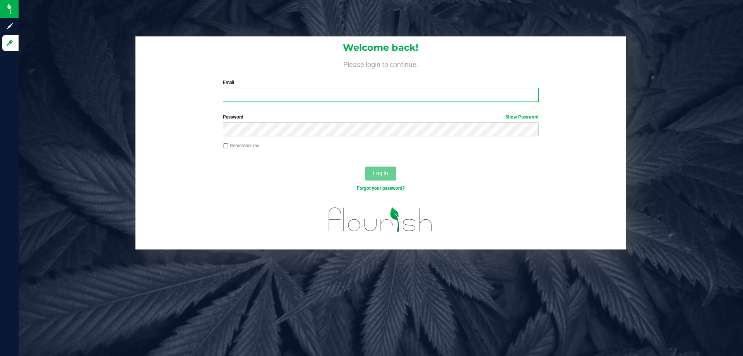
click at [277, 98] on input "Email" at bounding box center [380, 95] width 315 height 14
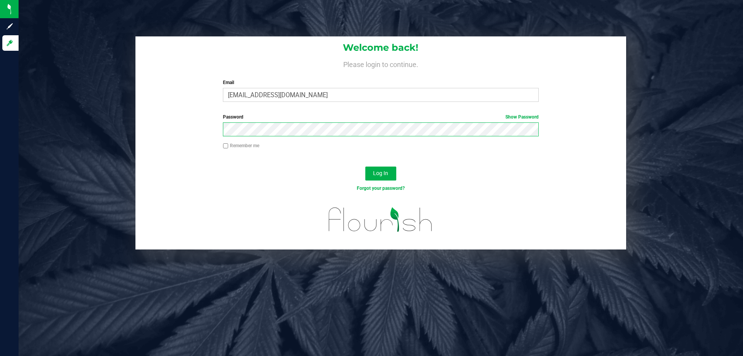
click at [365, 166] on button "Log In" at bounding box center [380, 173] width 31 height 14
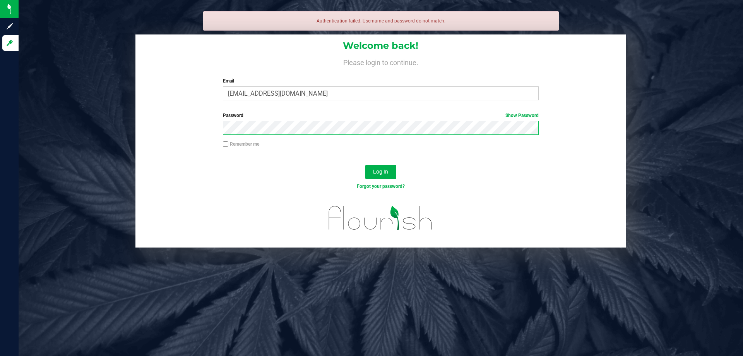
click at [365, 165] on button "Log In" at bounding box center [380, 172] width 31 height 14
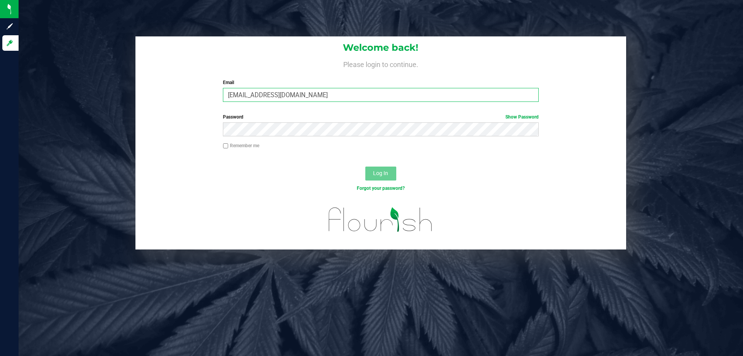
click at [270, 96] on input "arobles@gmail.com" at bounding box center [380, 95] width 315 height 14
type input "arobles@liveparallel.com"
click at [365, 166] on button "Log In" at bounding box center [380, 173] width 31 height 14
